Goal: Navigation & Orientation: Find specific page/section

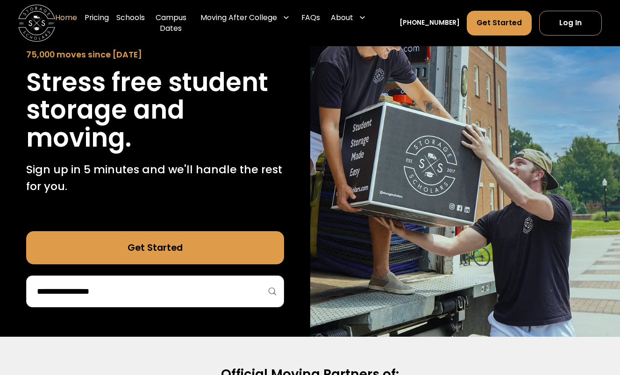
scroll to position [88, 0]
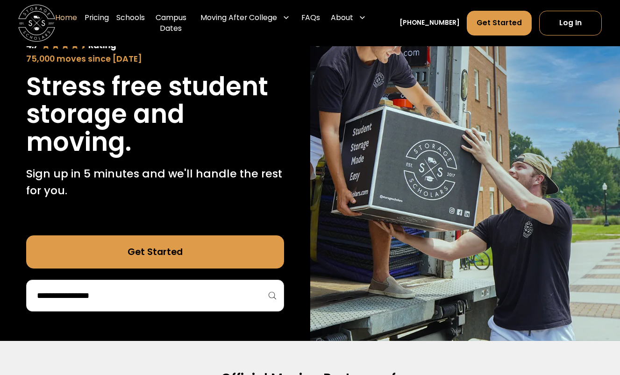
click at [215, 288] on input "search" at bounding box center [155, 296] width 238 height 16
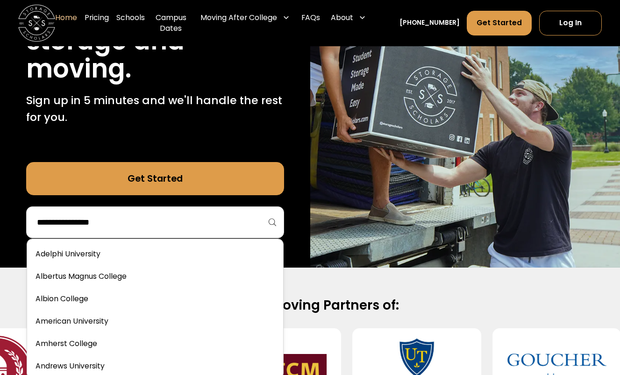
scroll to position [163, 0]
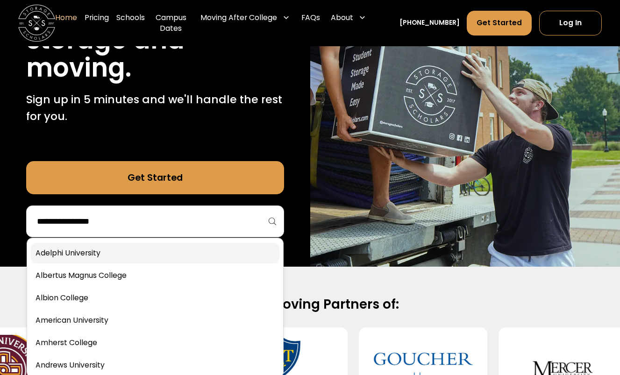
click at [181, 252] on link at bounding box center [155, 253] width 248 height 21
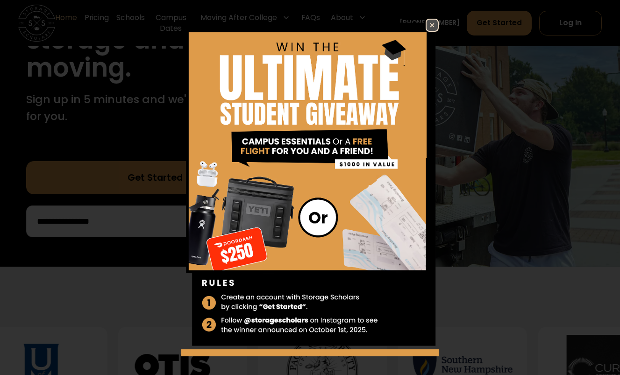
click at [431, 15] on div "Enter Giveaway" at bounding box center [310, 187] width 620 height 375
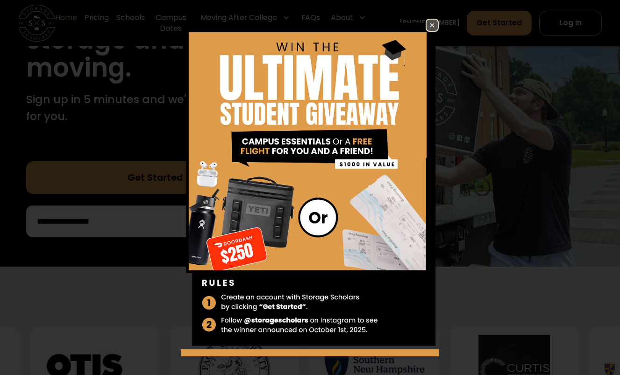
click at [431, 24] on img at bounding box center [431, 25] width 11 height 11
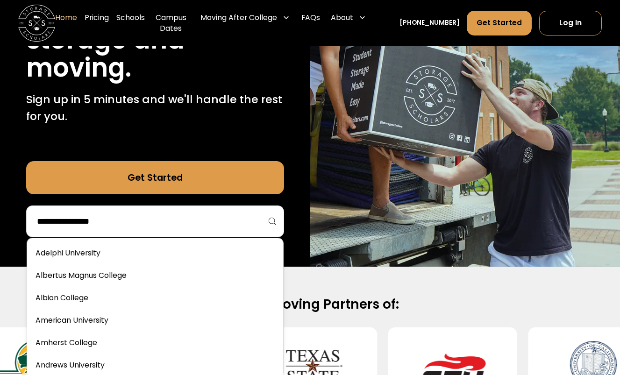
click at [215, 222] on input "search" at bounding box center [155, 221] width 238 height 16
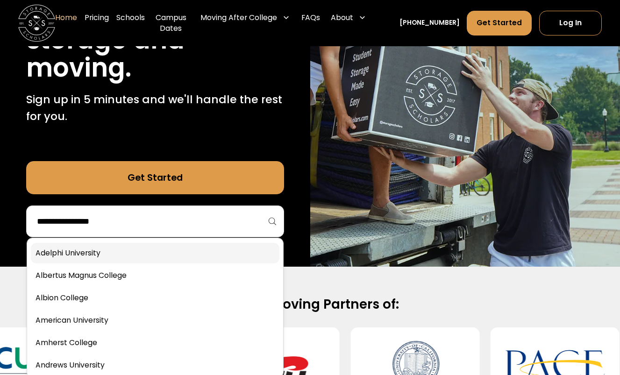
click at [132, 250] on link at bounding box center [155, 253] width 248 height 21
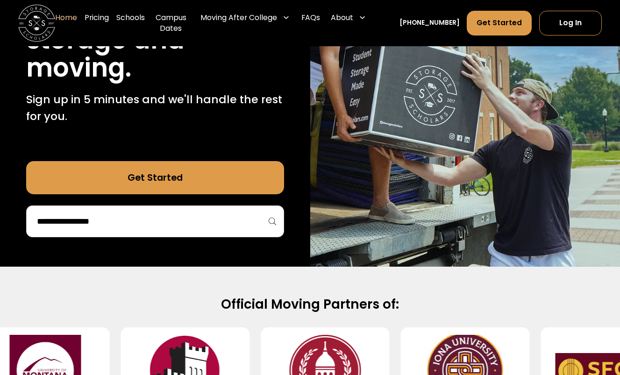
click at [218, 229] on div at bounding box center [155, 222] width 258 height 32
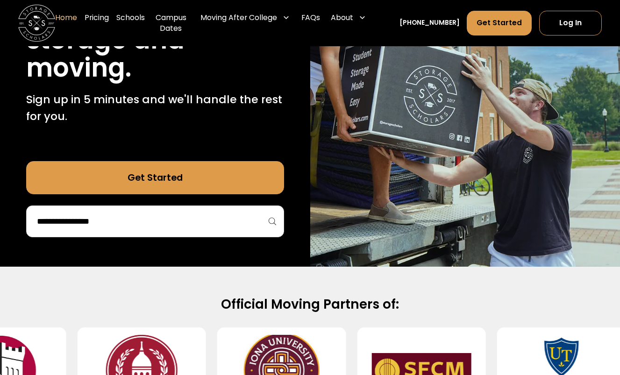
click at [226, 228] on input "search" at bounding box center [155, 221] width 238 height 16
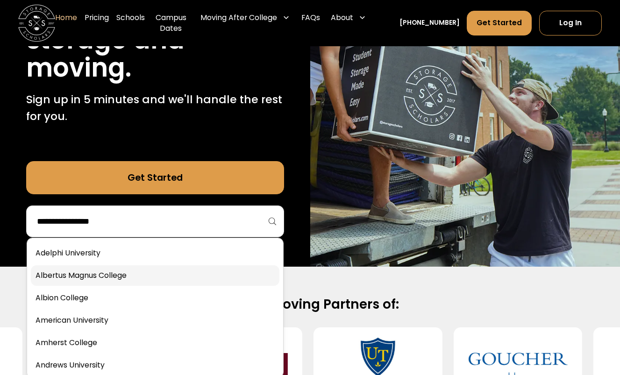
click at [131, 275] on link at bounding box center [155, 275] width 248 height 21
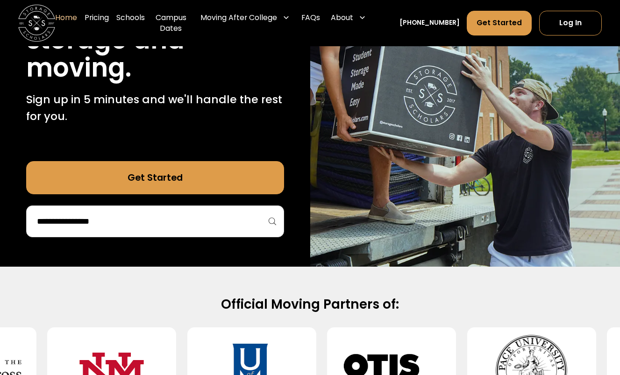
click at [220, 219] on input "search" at bounding box center [155, 221] width 238 height 16
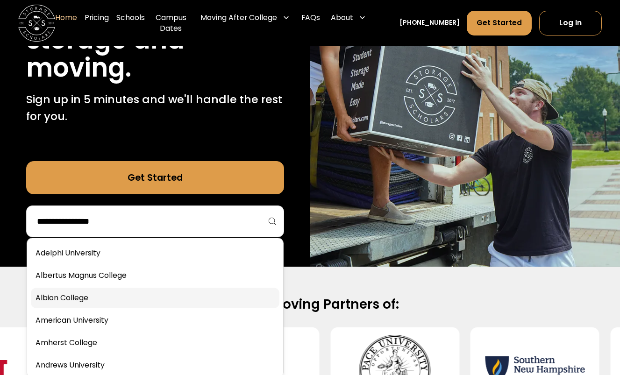
click at [111, 298] on link at bounding box center [155, 298] width 248 height 21
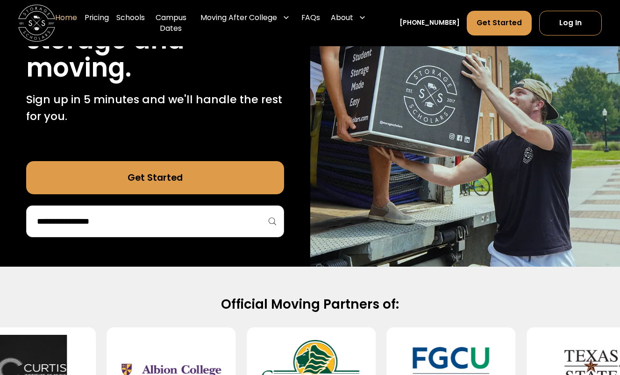
click at [213, 227] on input "search" at bounding box center [155, 221] width 238 height 16
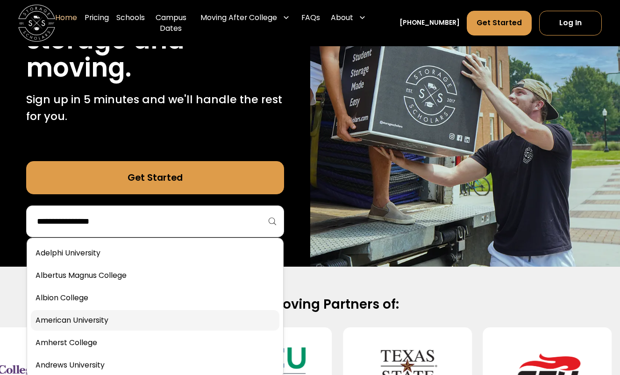
click at [92, 322] on link at bounding box center [155, 320] width 248 height 21
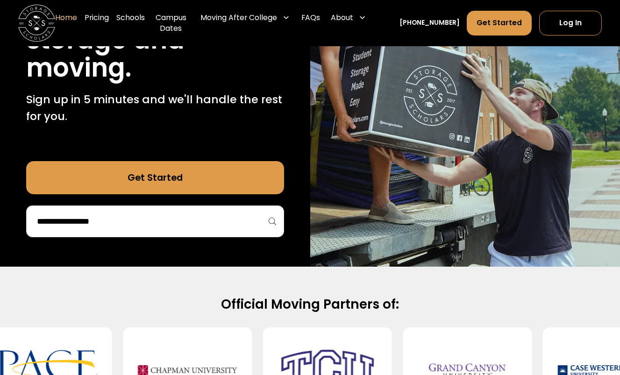
click at [206, 224] on input "search" at bounding box center [155, 221] width 238 height 16
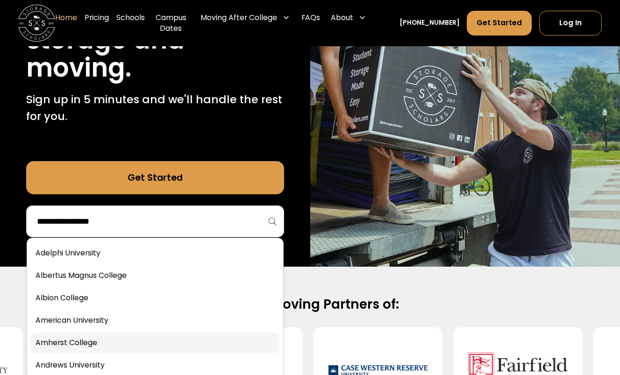
click at [110, 337] on link at bounding box center [155, 343] width 248 height 21
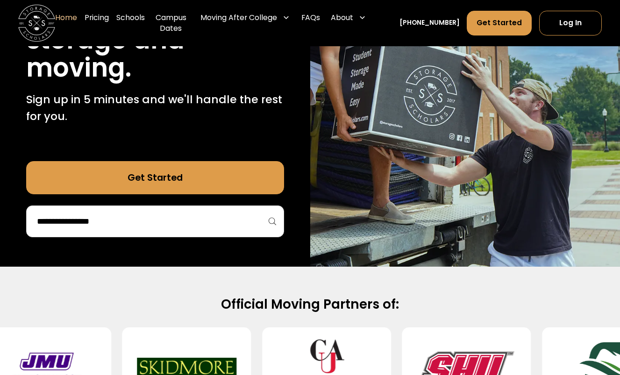
click at [178, 227] on input "search" at bounding box center [155, 221] width 238 height 16
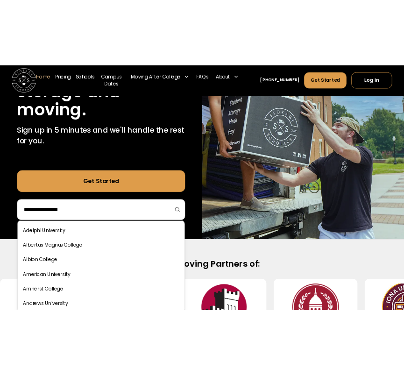
scroll to position [155, 0]
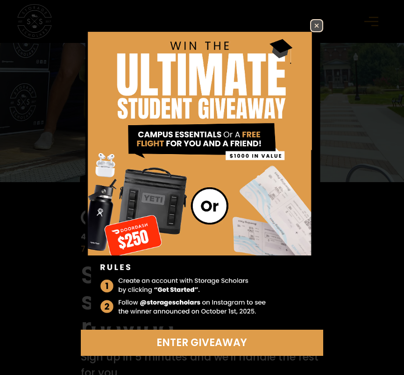
click at [319, 23] on img at bounding box center [316, 25] width 11 height 11
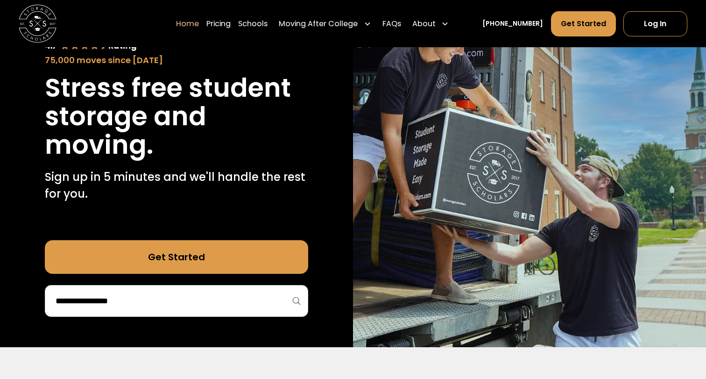
scroll to position [90, 0]
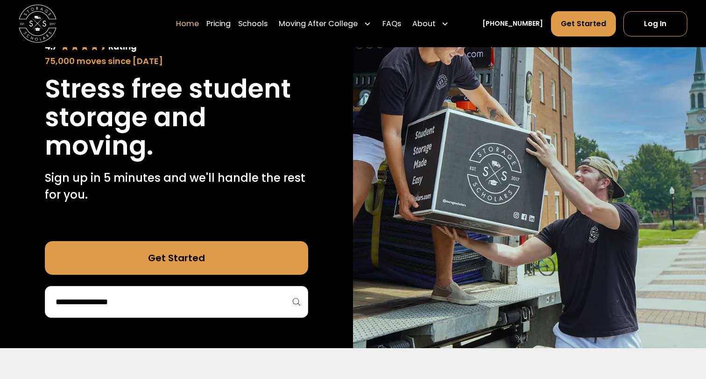
click at [222, 304] on input "search" at bounding box center [177, 302] width 244 height 16
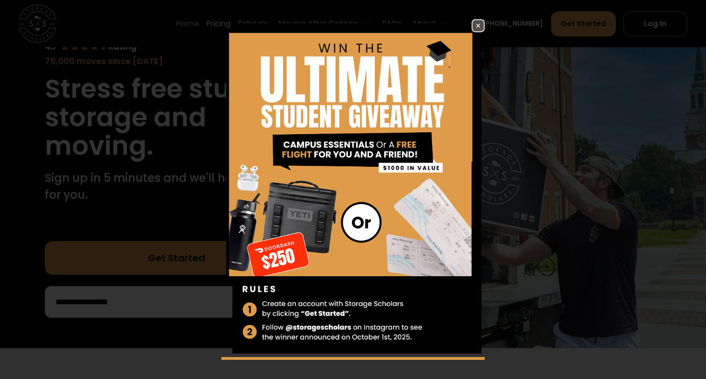
click at [482, 25] on img at bounding box center [478, 25] width 11 height 11
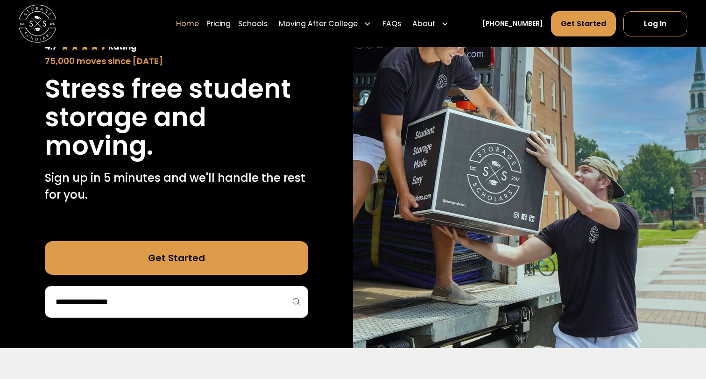
click at [152, 300] on input "search" at bounding box center [177, 302] width 244 height 16
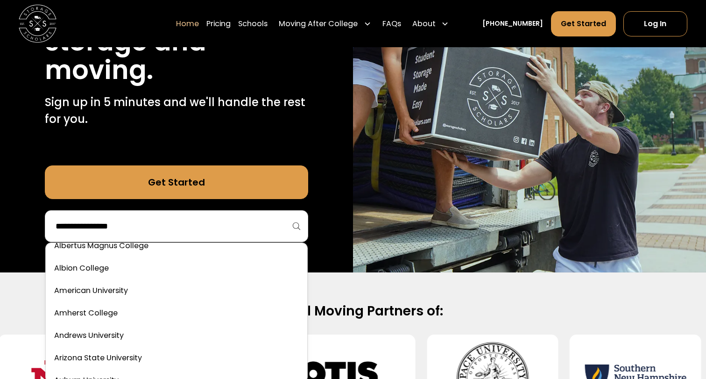
scroll to position [0, 0]
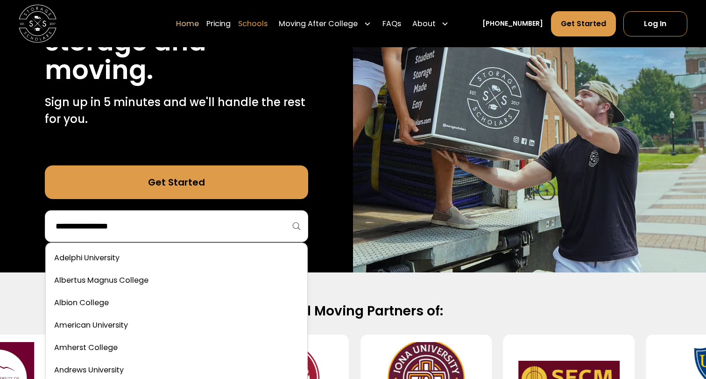
click at [268, 22] on link "Schools" at bounding box center [252, 23] width 29 height 26
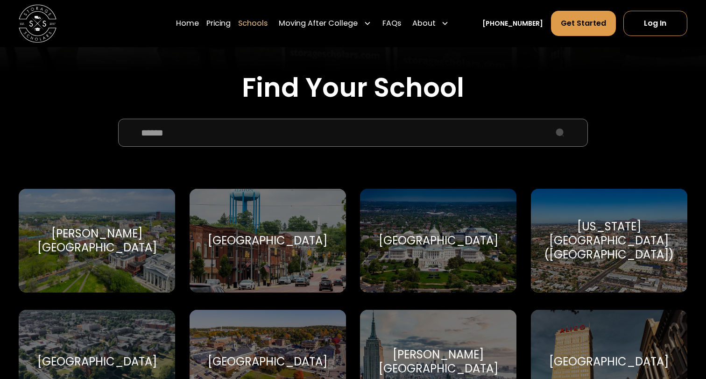
scroll to position [288, 0]
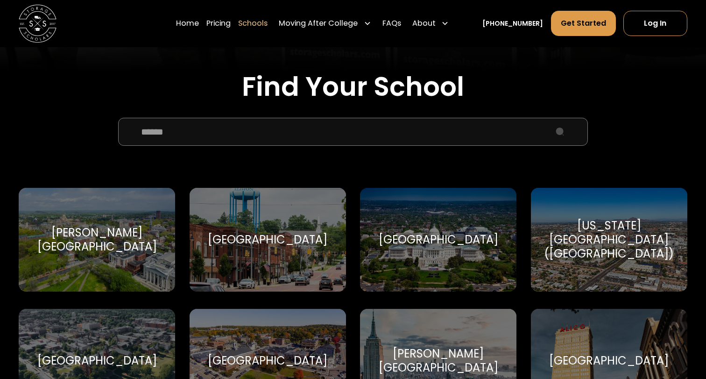
click at [341, 133] on input "School Select Form" at bounding box center [353, 132] width 470 height 28
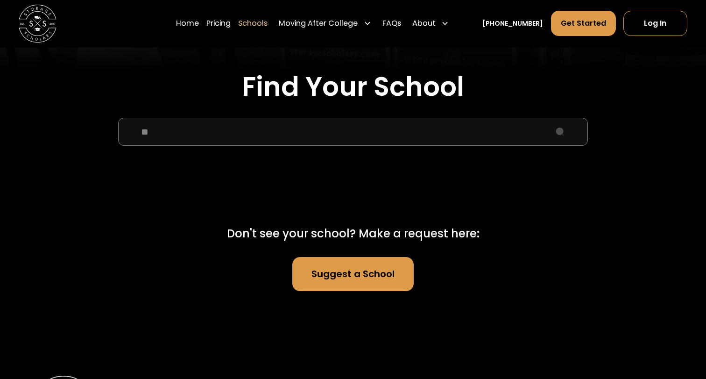
type input "*"
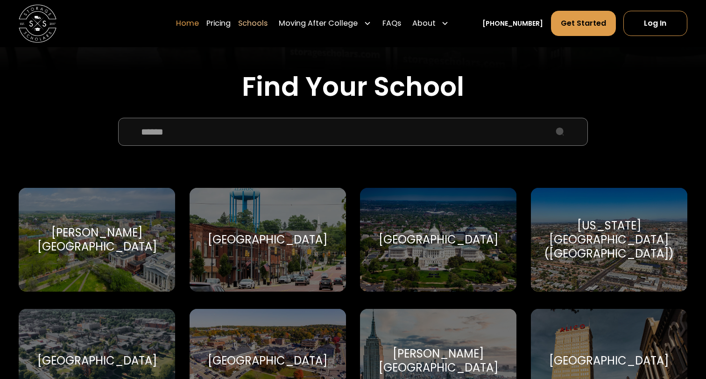
click at [197, 22] on link "Home" at bounding box center [187, 23] width 23 height 26
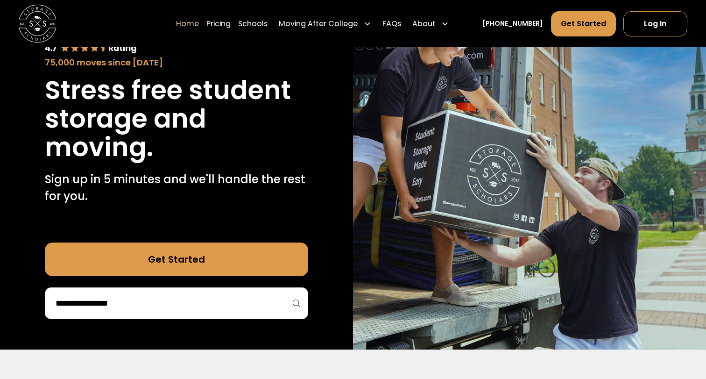
scroll to position [86, 0]
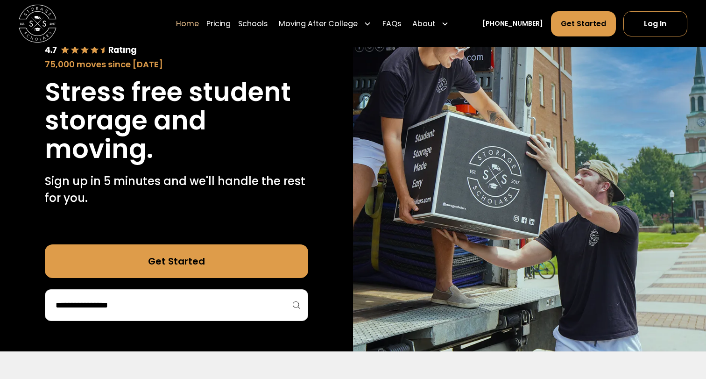
click at [161, 305] on input "search" at bounding box center [177, 305] width 244 height 16
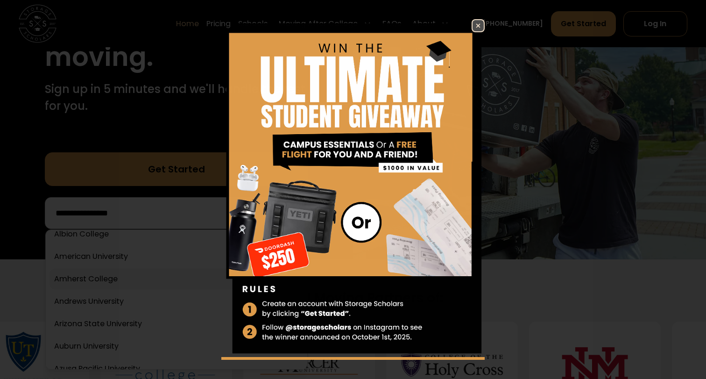
scroll to position [27, 0]
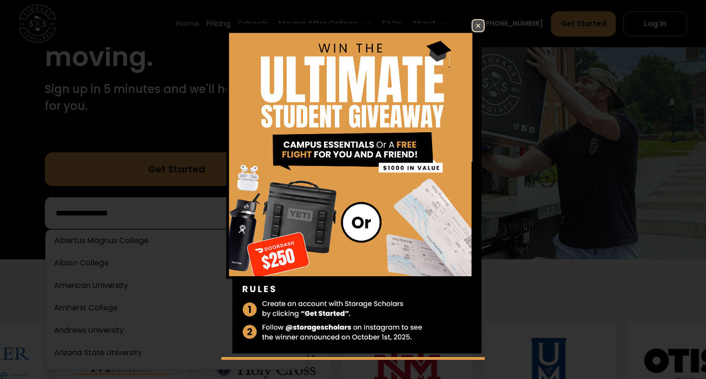
click at [478, 19] on link at bounding box center [478, 25] width 13 height 13
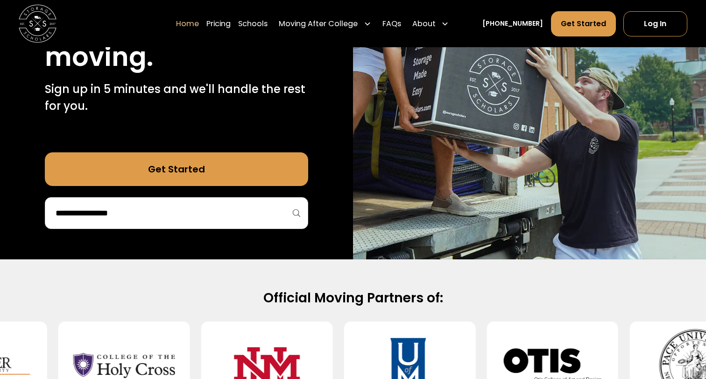
click at [257, 217] on input "search" at bounding box center [177, 213] width 244 height 16
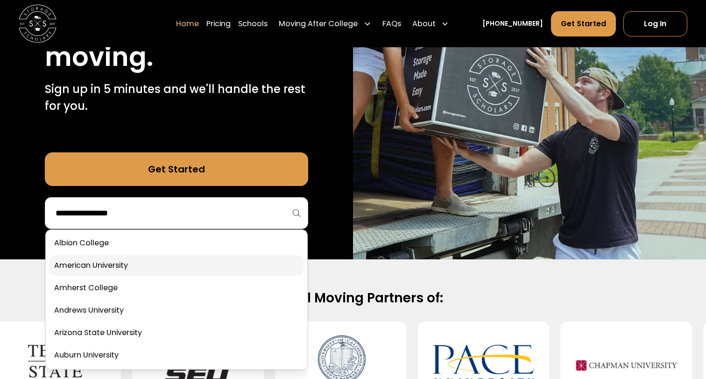
scroll to position [46, 0]
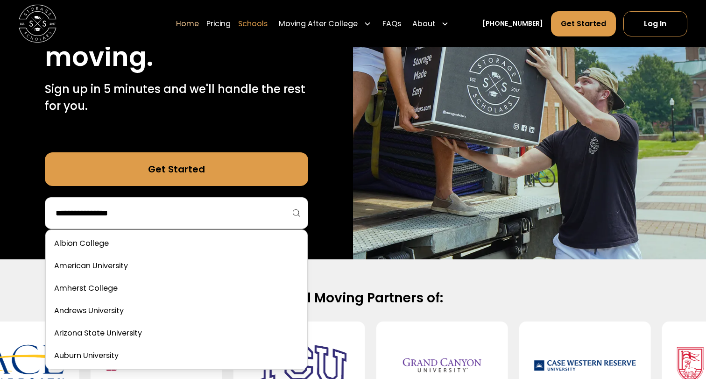
click at [259, 26] on link "Schools" at bounding box center [252, 23] width 29 height 26
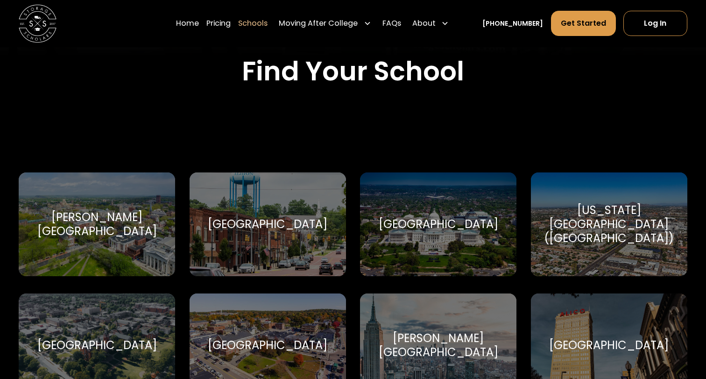
scroll to position [301, 0]
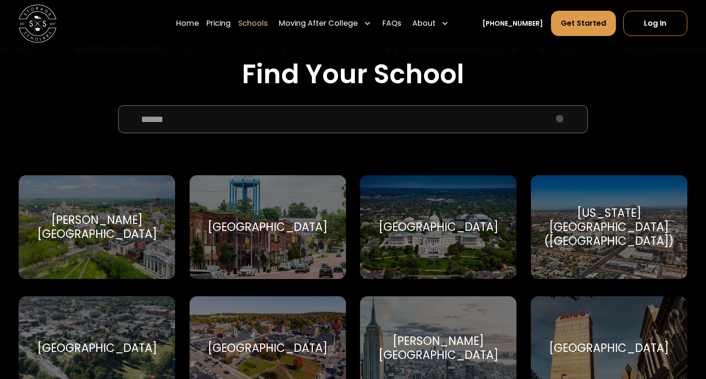
click at [126, 231] on div "[PERSON_NAME][GEOGRAPHIC_DATA]" at bounding box center [97, 227] width 134 height 28
click at [617, 221] on div "Arizona State University (ASU)" at bounding box center [609, 227] width 134 height 43
click at [434, 340] on div "Barnard College" at bounding box center [438, 348] width 134 height 28
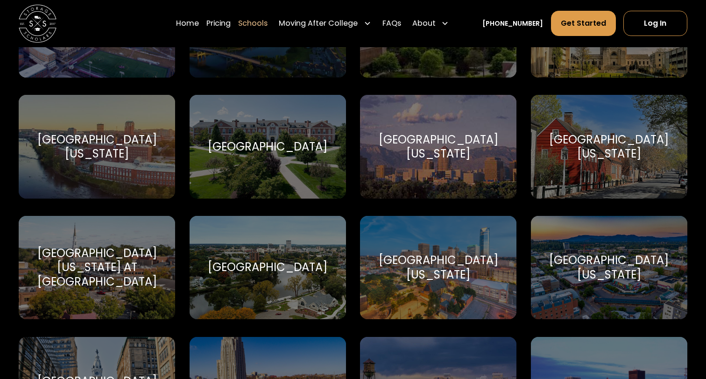
scroll to position [1658, 0]
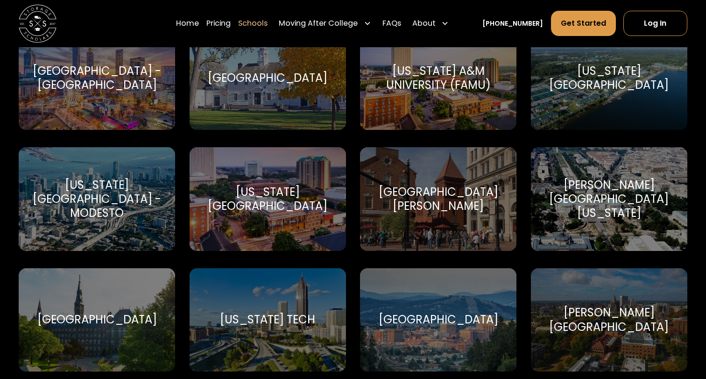
click at [289, 316] on div "Georgia Tech" at bounding box center [267, 319] width 95 height 14
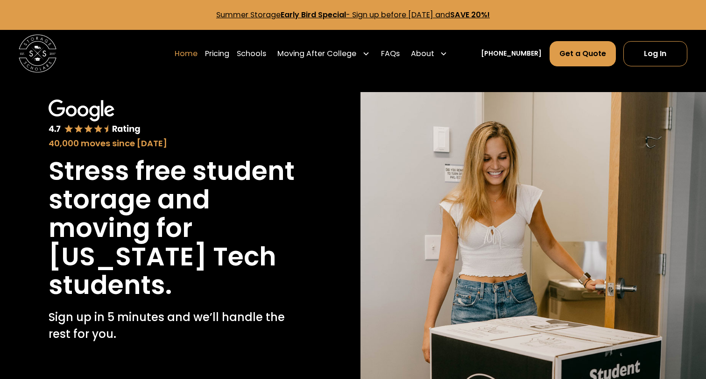
click at [198, 51] on link "Home" at bounding box center [186, 54] width 23 height 26
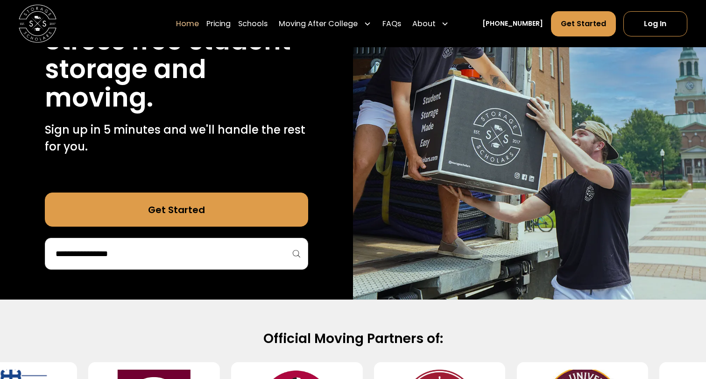
scroll to position [112, 0]
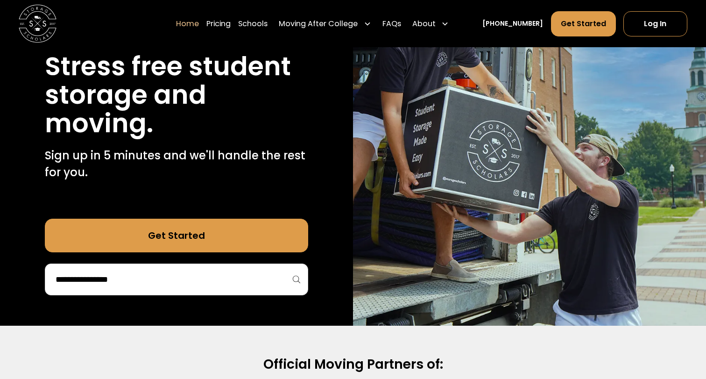
click at [113, 277] on input "search" at bounding box center [177, 279] width 244 height 16
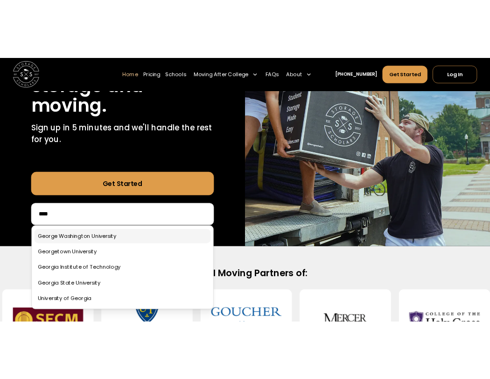
scroll to position [172, 0]
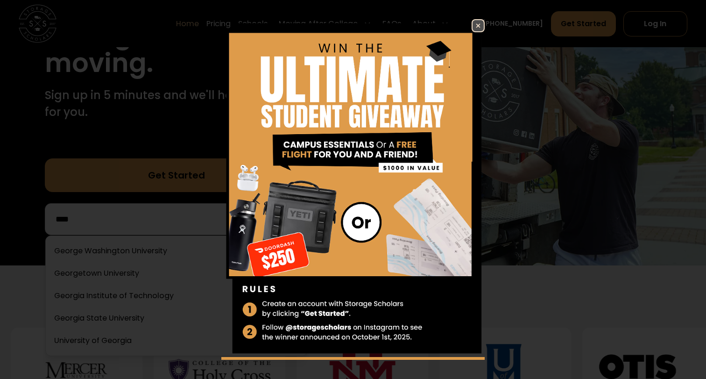
click at [478, 27] on img at bounding box center [478, 25] width 11 height 11
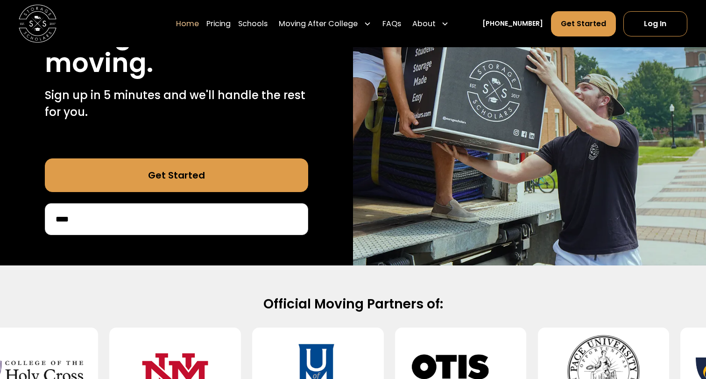
click at [143, 218] on input "****" at bounding box center [177, 219] width 244 height 16
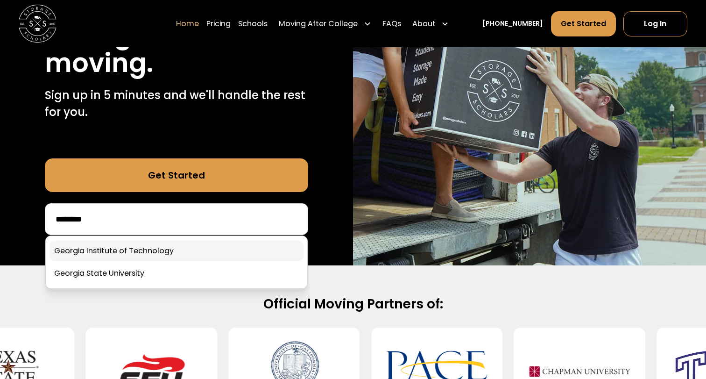
type input "*******"
click at [121, 248] on link at bounding box center [177, 251] width 254 height 21
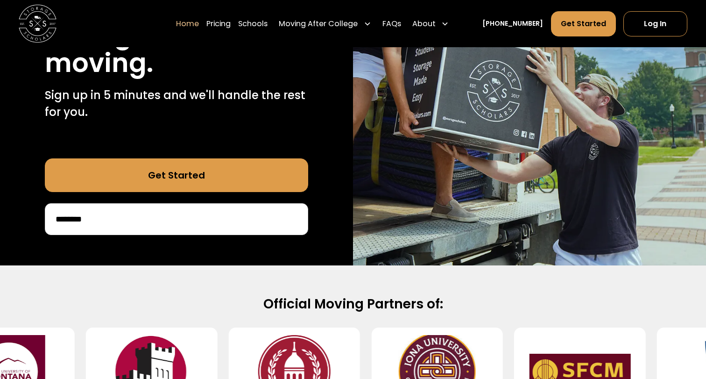
click at [149, 224] on input "*******" at bounding box center [177, 219] width 244 height 16
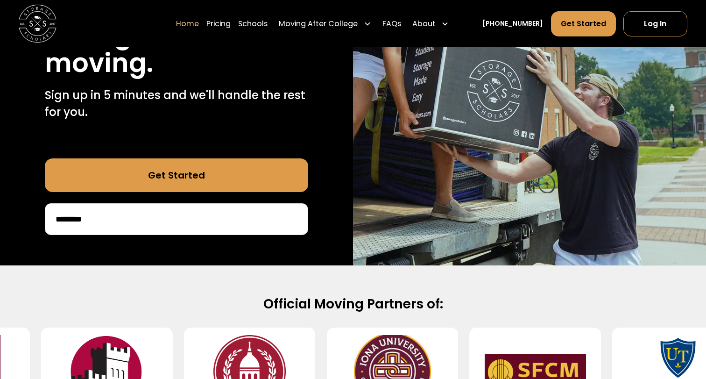
click at [68, 219] on input "*******" at bounding box center [177, 219] width 244 height 16
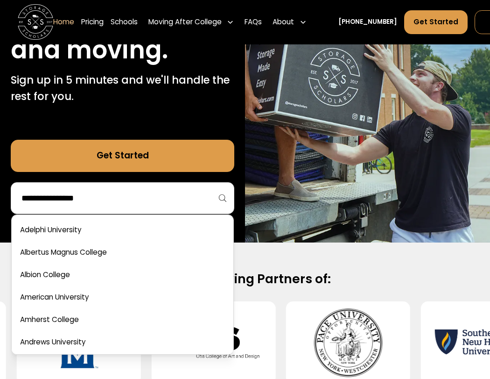
click at [490, 93] on img at bounding box center [367, 72] width 245 height 342
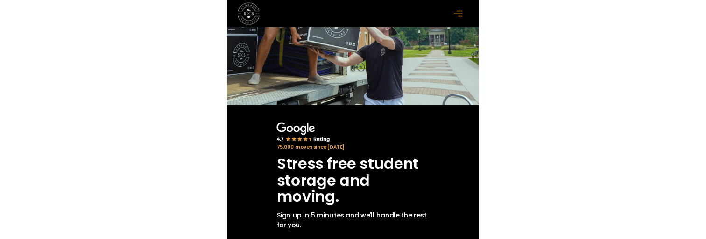
scroll to position [177, 0]
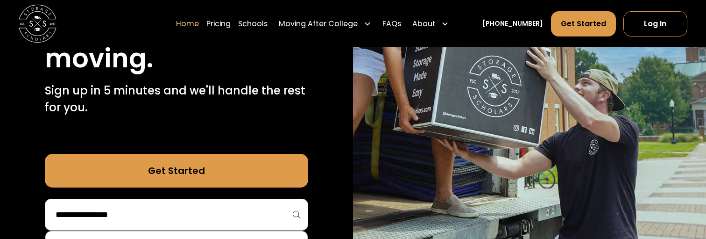
click at [210, 220] on input "search" at bounding box center [177, 214] width 244 height 16
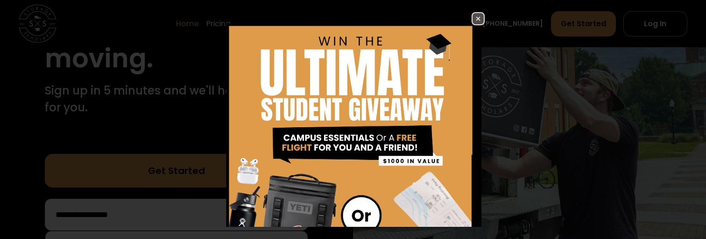
click at [485, 20] on div "Enter Giveaway" at bounding box center [353, 119] width 334 height 215
click at [480, 20] on img at bounding box center [478, 18] width 11 height 11
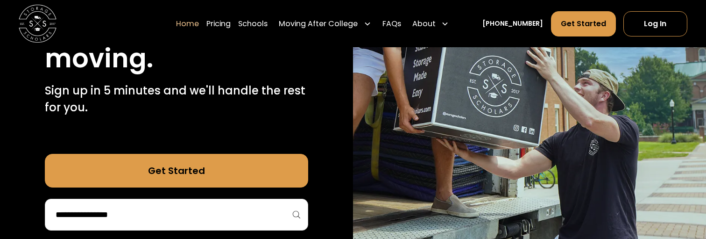
click at [215, 110] on p "Sign up in 5 minutes and we'll handle the rest for you." at bounding box center [176, 99] width 263 height 34
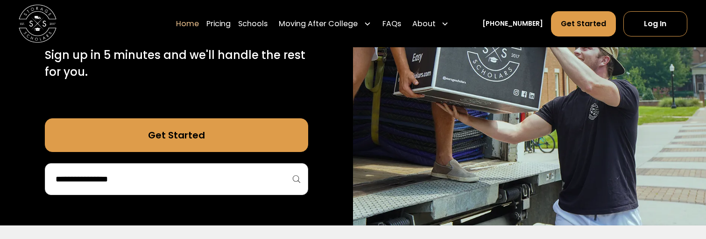
scroll to position [212, 0]
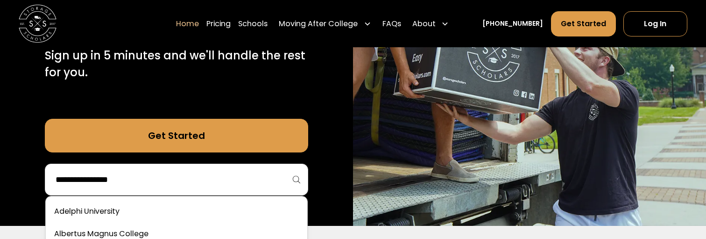
click at [194, 185] on input "search" at bounding box center [177, 179] width 244 height 16
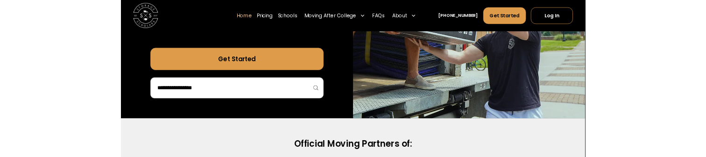
scroll to position [258, 0]
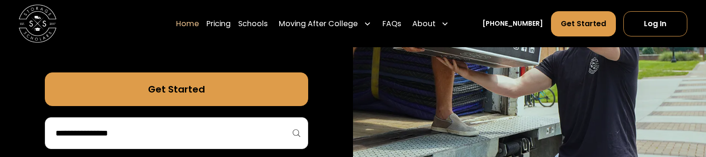
click at [204, 130] on input "search" at bounding box center [177, 133] width 244 height 16
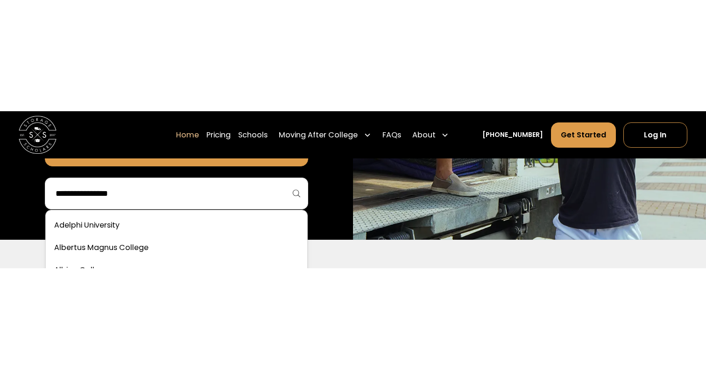
scroll to position [311, 0]
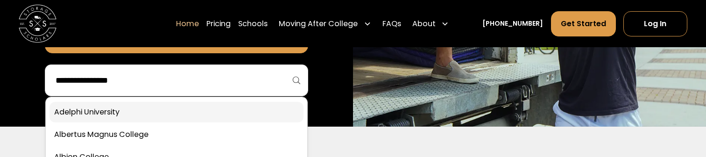
click at [113, 110] on link at bounding box center [177, 112] width 254 height 21
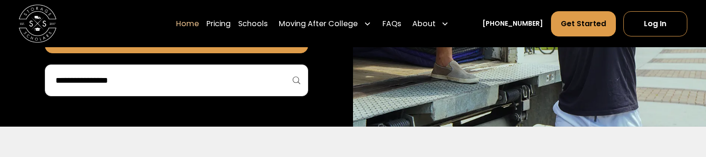
click at [99, 80] on input "search" at bounding box center [177, 80] width 244 height 16
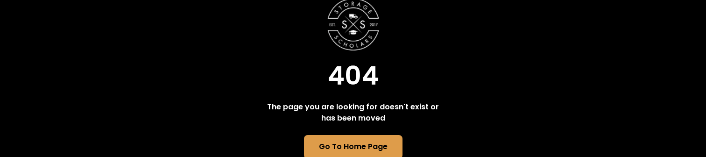
scroll to position [2, 0]
